Goal: Transaction & Acquisition: Purchase product/service

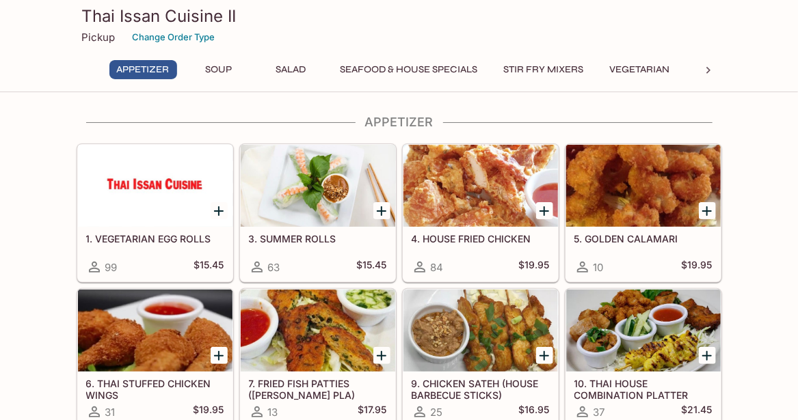
scroll to position [1, 0]
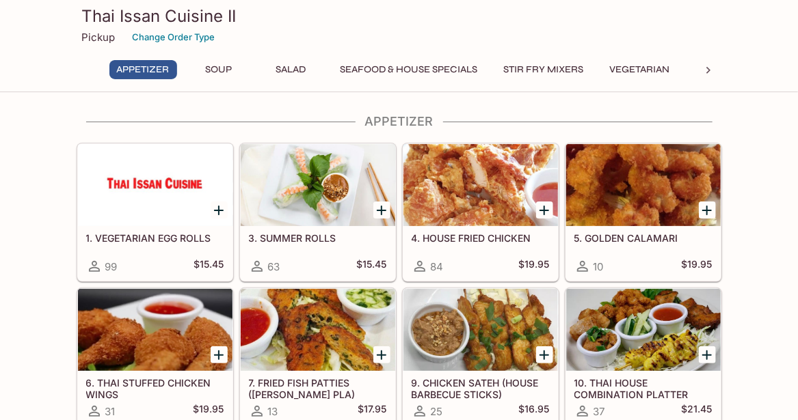
click at [561, 71] on button "Stir Fry Mixers" at bounding box center [543, 69] width 95 height 19
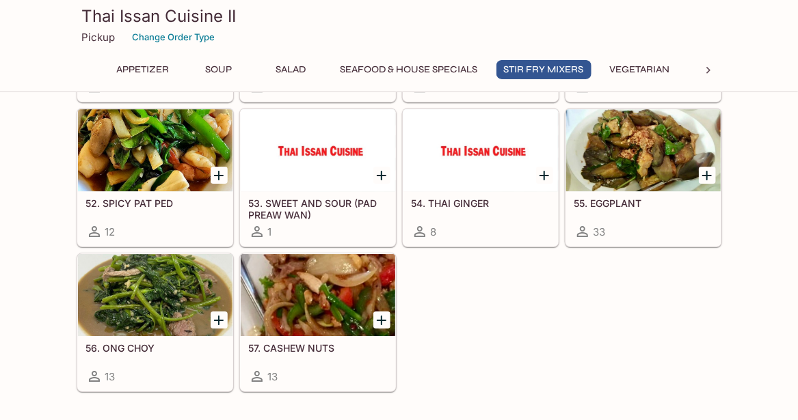
scroll to position [1692, 0]
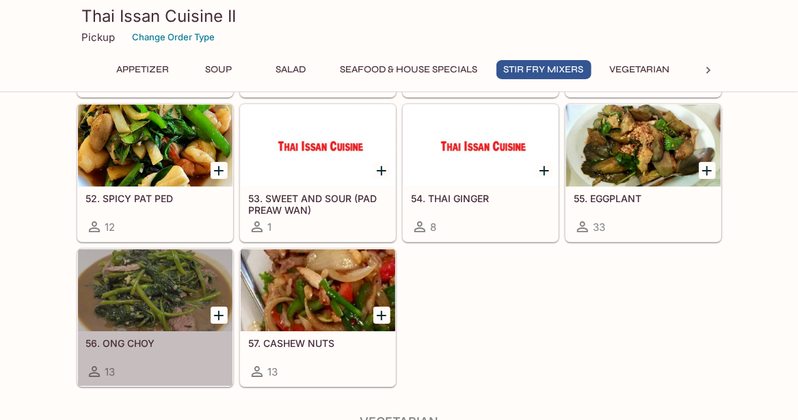
click at [146, 280] on div at bounding box center [155, 291] width 155 height 82
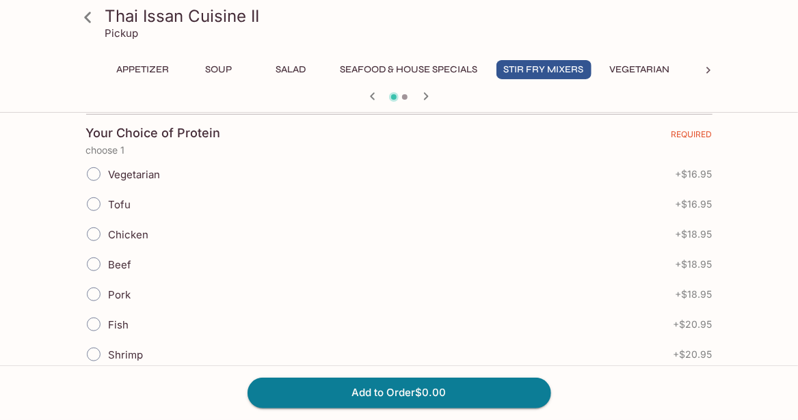
scroll to position [297, 0]
click at [96, 167] on input "Vegetarian" at bounding box center [93, 173] width 29 height 29
radio input "true"
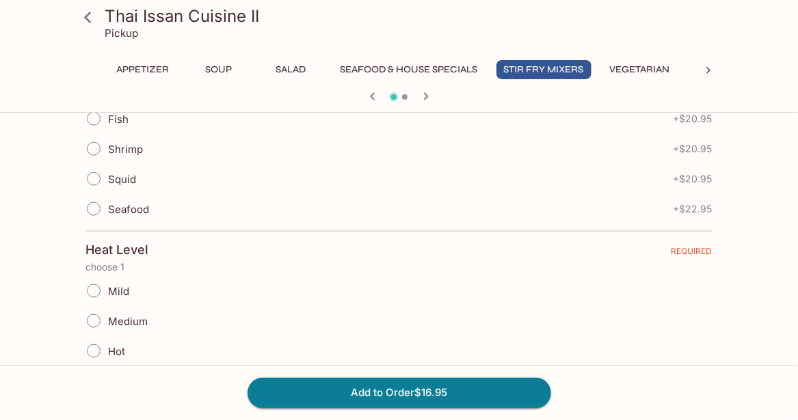
scroll to position [505, 0]
click at [107, 278] on input "Mild" at bounding box center [93, 288] width 29 height 29
radio input "true"
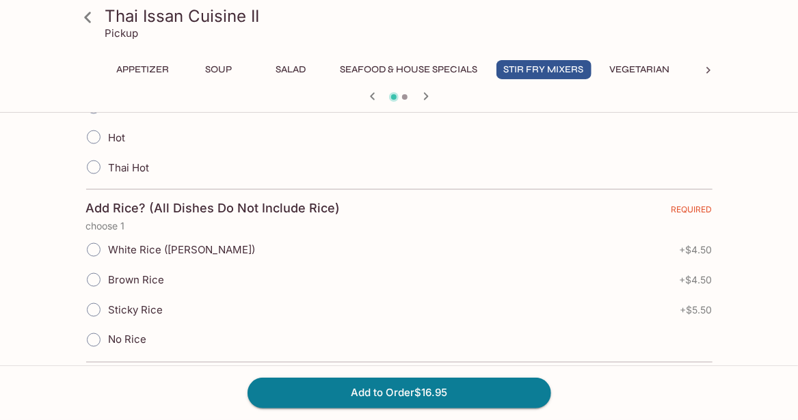
scroll to position [717, 0]
click at [96, 333] on input "No Rice" at bounding box center [93, 339] width 29 height 29
radio input "true"
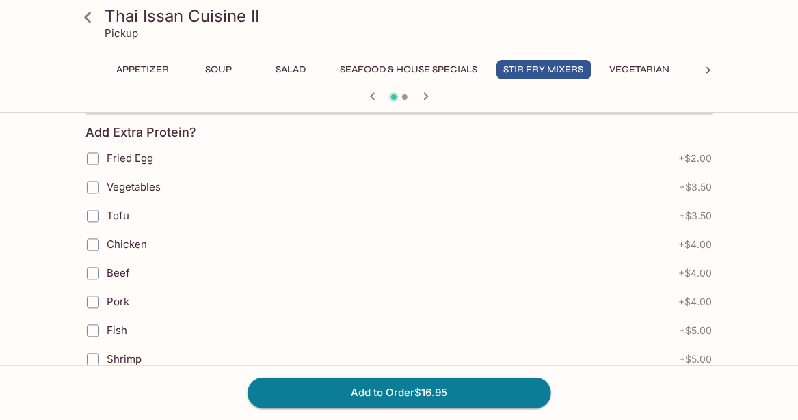
scroll to position [1032, 0]
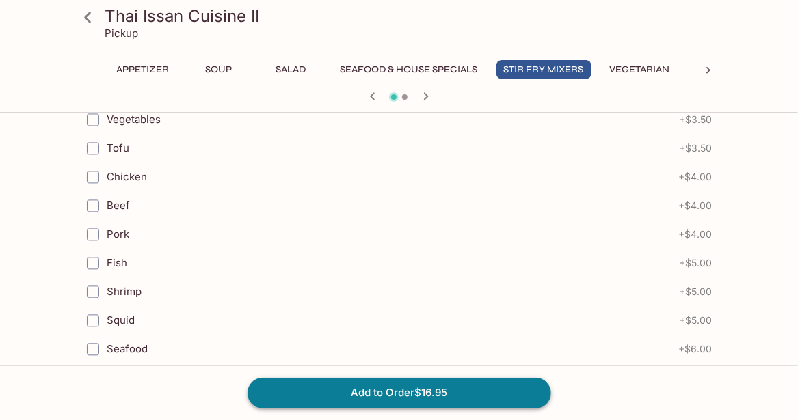
click at [407, 400] on button "Add to Order $16.95" at bounding box center [399, 393] width 304 height 30
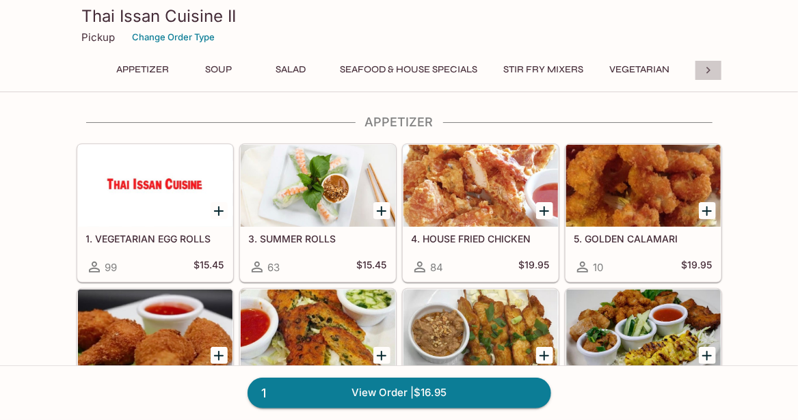
click at [703, 68] on icon at bounding box center [708, 71] width 14 height 14
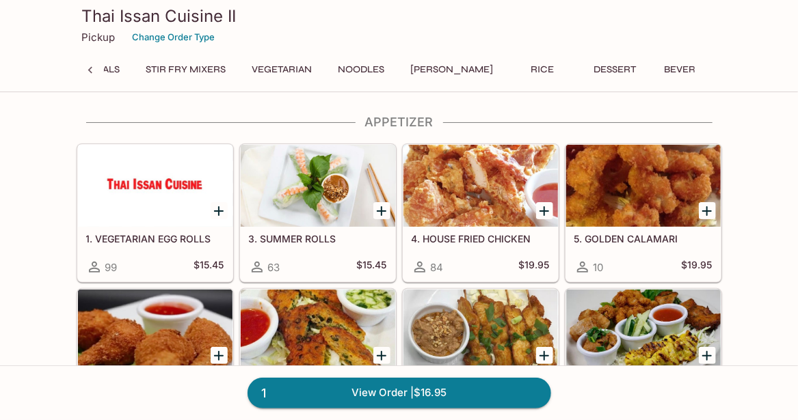
click at [372, 64] on button "Noodles" at bounding box center [362, 69] width 62 height 19
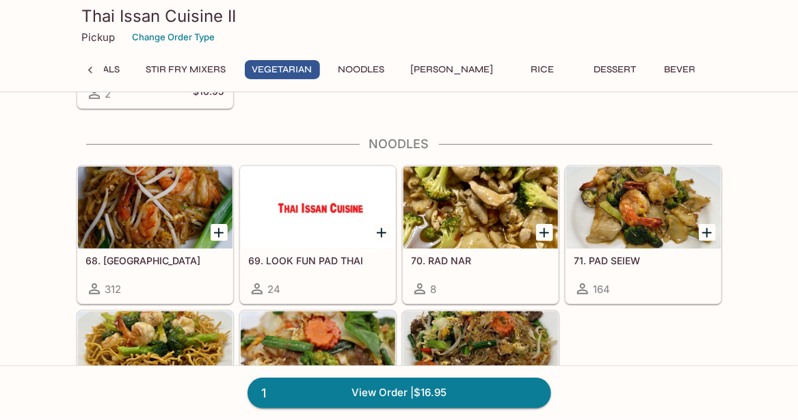
scroll to position [2316, 0]
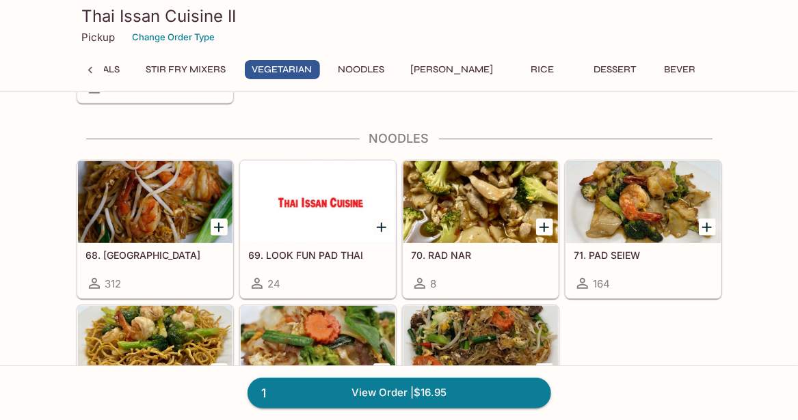
click at [219, 223] on icon "Add 68. PAD THAI" at bounding box center [219, 228] width 10 height 10
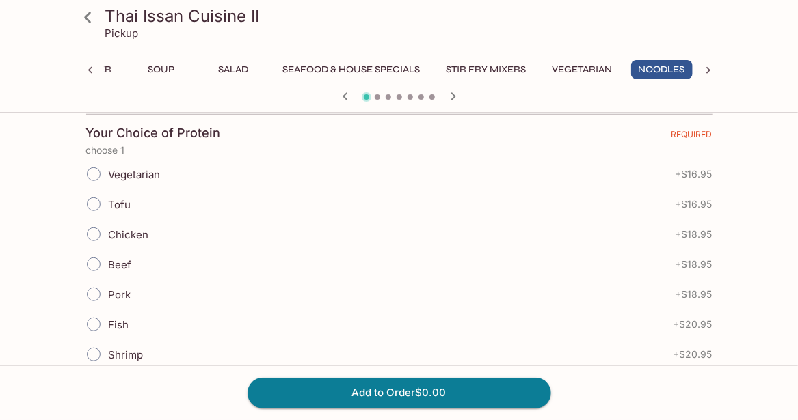
scroll to position [297, 0]
click at [96, 235] on input "Chicken" at bounding box center [93, 233] width 29 height 29
radio input "true"
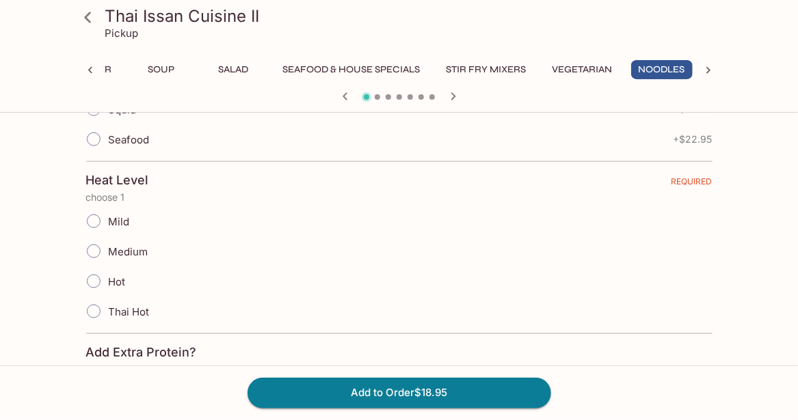
scroll to position [578, 0]
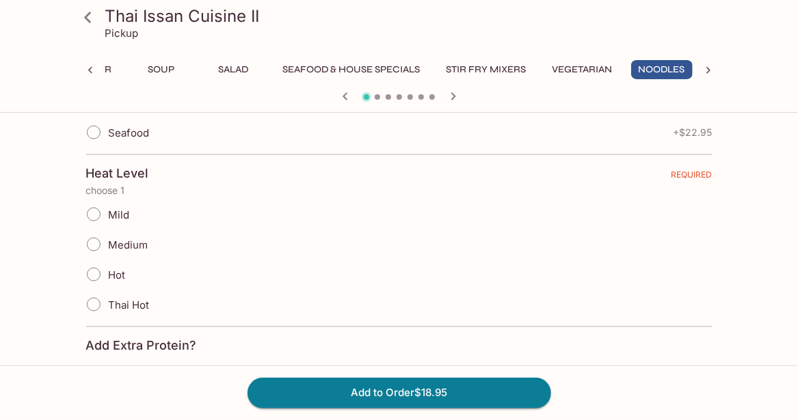
click at [90, 200] on input "Mild" at bounding box center [93, 214] width 29 height 29
radio input "true"
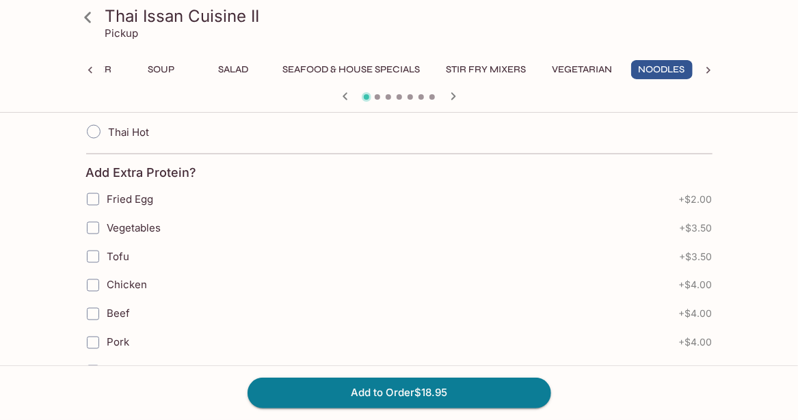
scroll to position [794, 0]
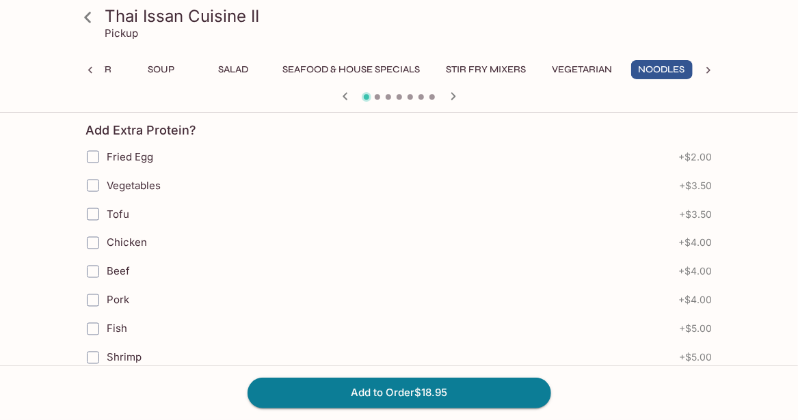
click at [92, 237] on input "Chicken" at bounding box center [92, 243] width 27 height 27
click at [92, 241] on input "Chicken" at bounding box center [92, 243] width 27 height 27
checkbox input "false"
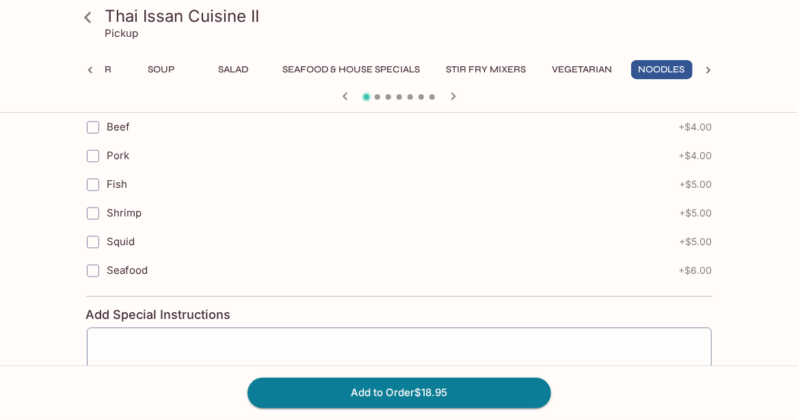
scroll to position [1034, 0]
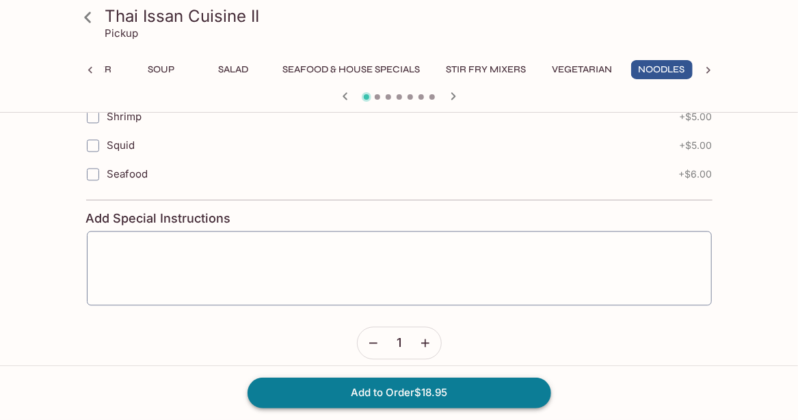
click at [325, 386] on button "Add to Order $18.95" at bounding box center [399, 393] width 304 height 30
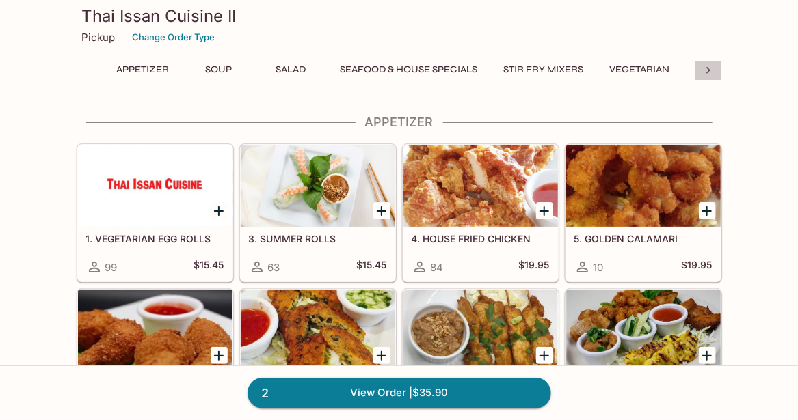
click at [708, 72] on icon at bounding box center [708, 70] width 4 height 7
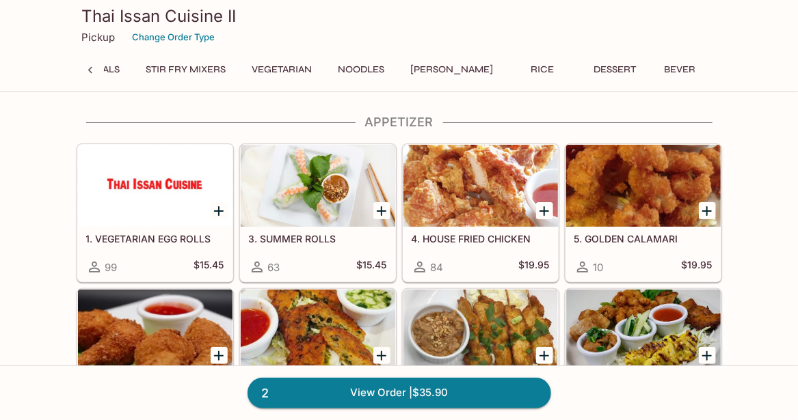
click at [377, 70] on button "Noodles" at bounding box center [362, 69] width 62 height 19
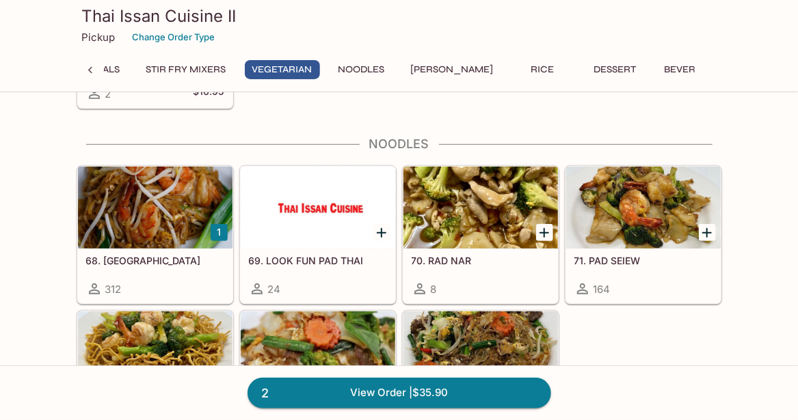
scroll to position [2316, 0]
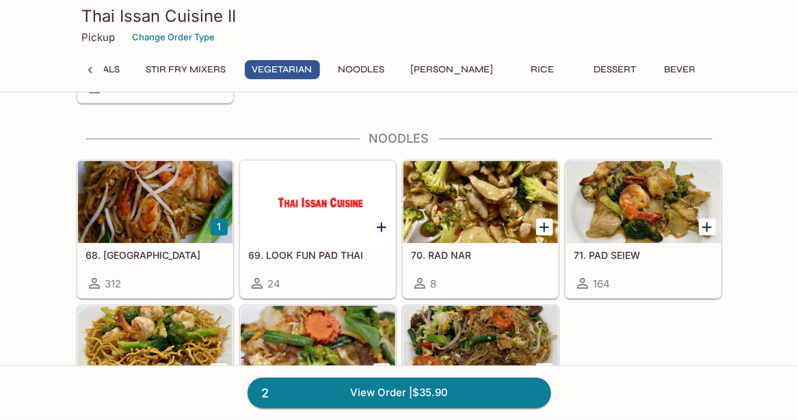
click at [702, 219] on icon "Add 71. PAD SEIEW" at bounding box center [707, 227] width 16 height 16
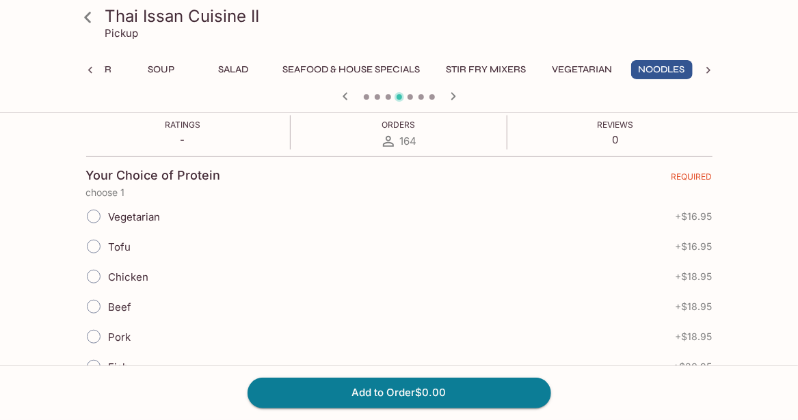
scroll to position [252, 0]
click at [92, 308] on input "Beef" at bounding box center [93, 308] width 29 height 29
radio input "true"
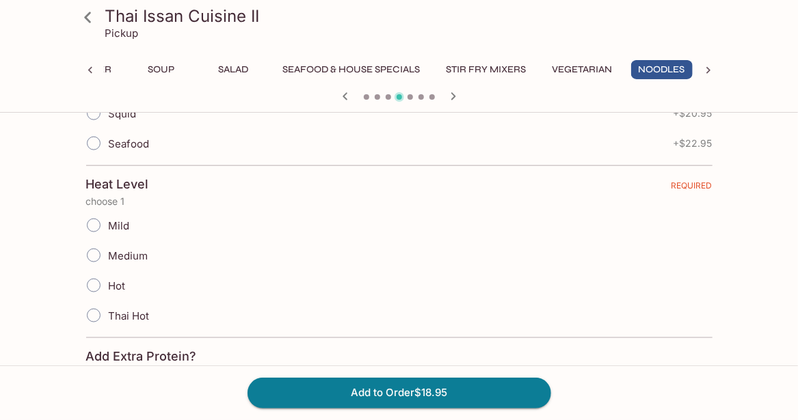
scroll to position [569, 0]
click at [91, 227] on input "Mild" at bounding box center [93, 224] width 29 height 29
radio input "true"
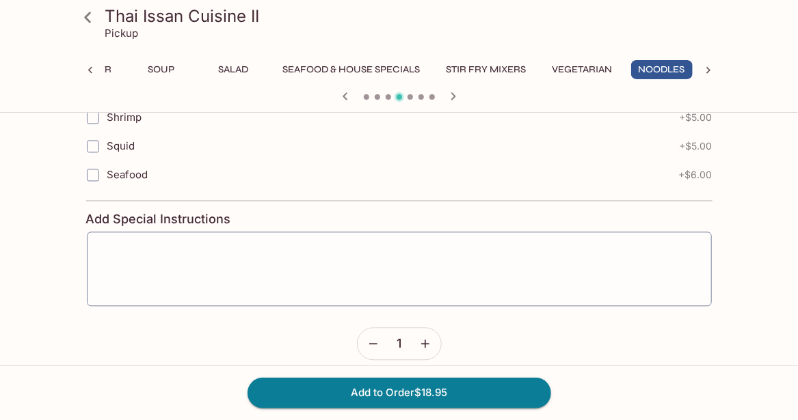
scroll to position [1034, 0]
click at [399, 389] on button "Add to Order $18.95" at bounding box center [399, 393] width 304 height 30
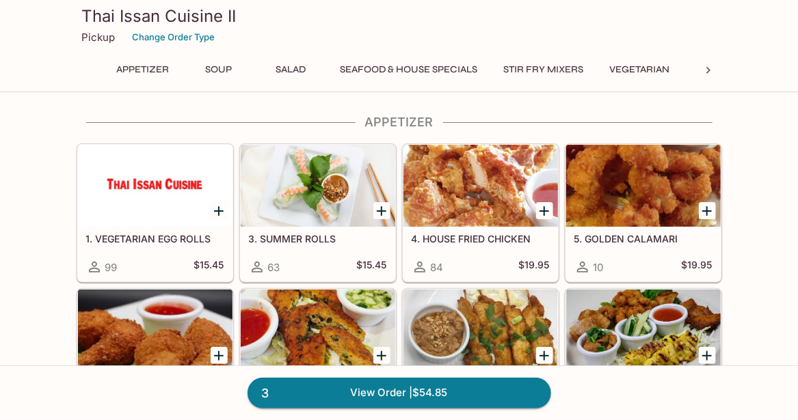
click at [710, 66] on icon at bounding box center [708, 71] width 14 height 14
click at [438, 71] on button "[PERSON_NAME]" at bounding box center [452, 69] width 98 height 19
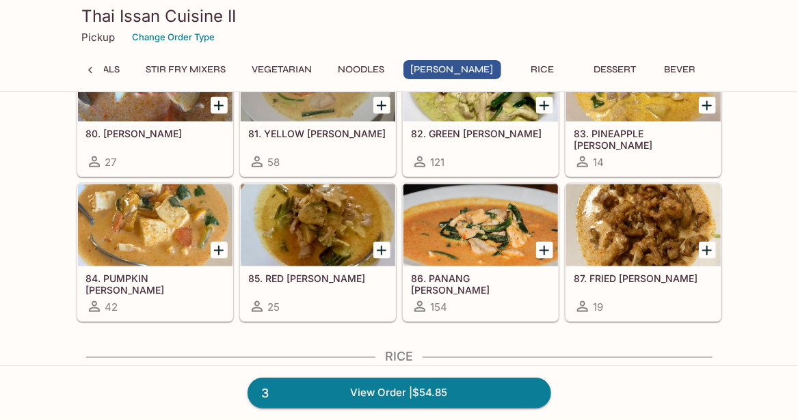
scroll to position [2779, 0]
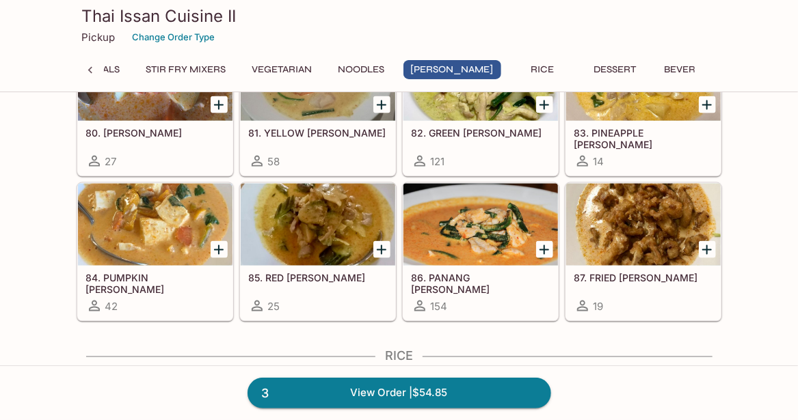
click at [498, 218] on div at bounding box center [480, 225] width 155 height 82
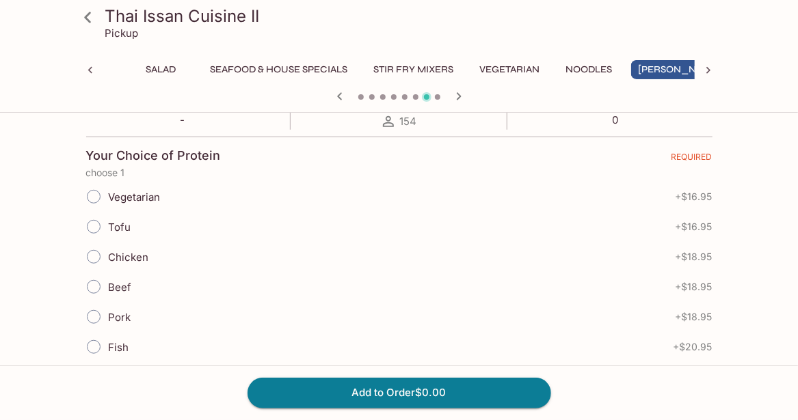
scroll to position [276, 0]
click at [96, 249] on input "Chicken" at bounding box center [93, 255] width 29 height 29
radio input "true"
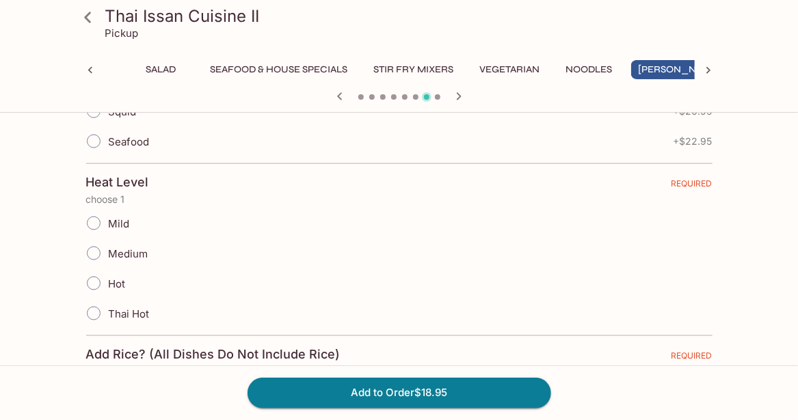
scroll to position [588, 0]
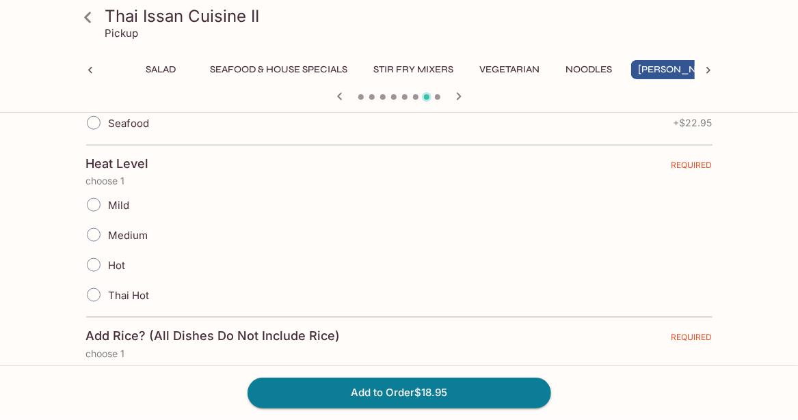
click at [92, 204] on input "Mild" at bounding box center [93, 205] width 29 height 29
radio input "true"
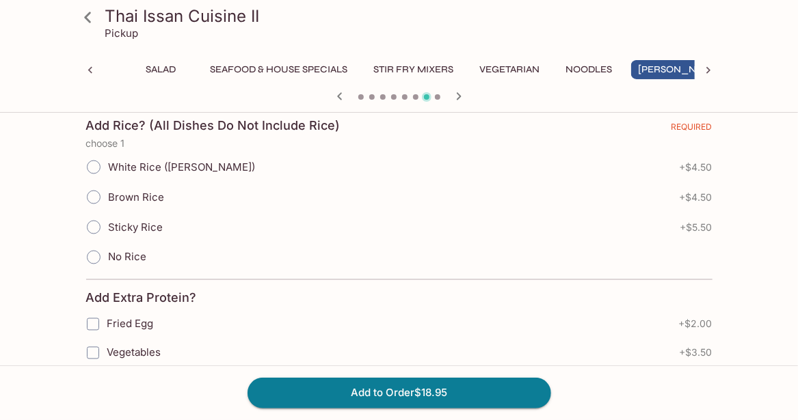
scroll to position [805, 0]
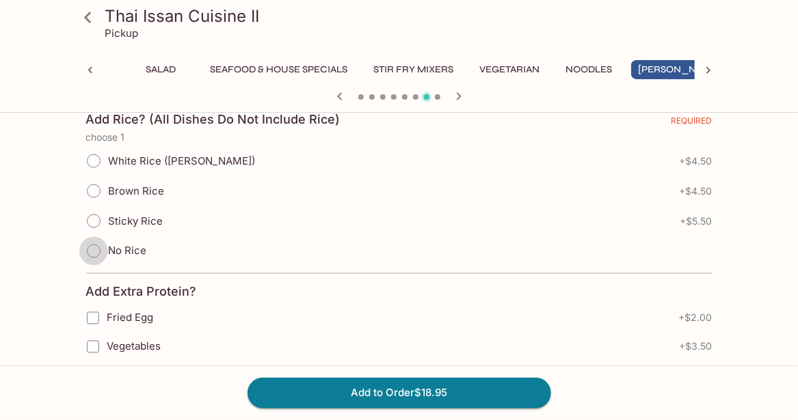
click at [96, 238] on input "No Rice" at bounding box center [93, 251] width 29 height 29
radio input "true"
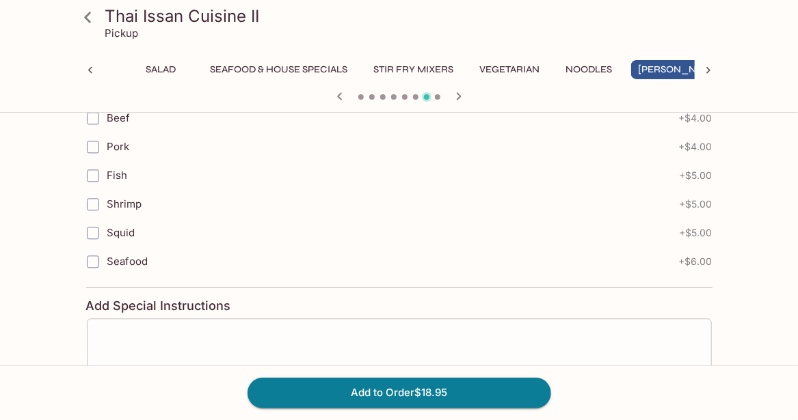
scroll to position [1122, 0]
click at [323, 395] on button "Add to Order $18.95" at bounding box center [399, 393] width 304 height 30
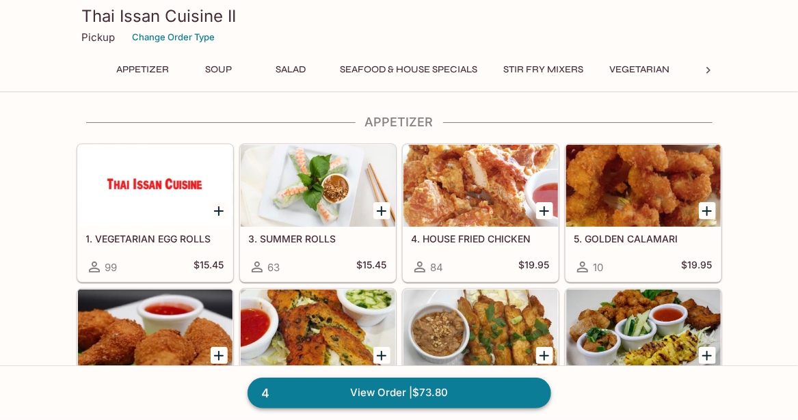
click at [467, 404] on link "4 View Order | $73.80" at bounding box center [399, 393] width 304 height 30
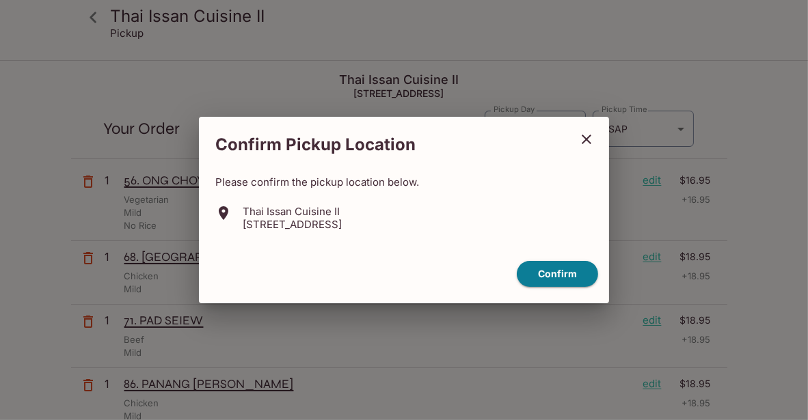
click at [585, 129] on button "close" at bounding box center [587, 139] width 34 height 34
